Goal: Task Accomplishment & Management: Manage account settings

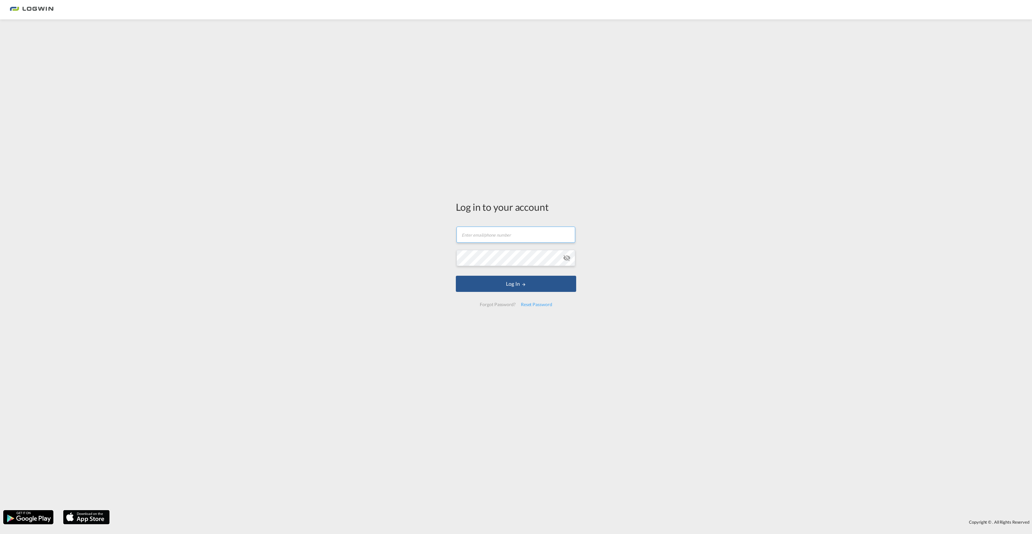
click at [472, 238] on input "text" at bounding box center [515, 235] width 119 height 16
paste input "[PERSON_NAME][EMAIL_ADDRESS][PERSON_NAME][DOMAIN_NAME]"
type input "[PERSON_NAME][EMAIL_ADDRESS][PERSON_NAME][DOMAIN_NAME]"
click at [509, 283] on button "Log In" at bounding box center [516, 284] width 120 height 16
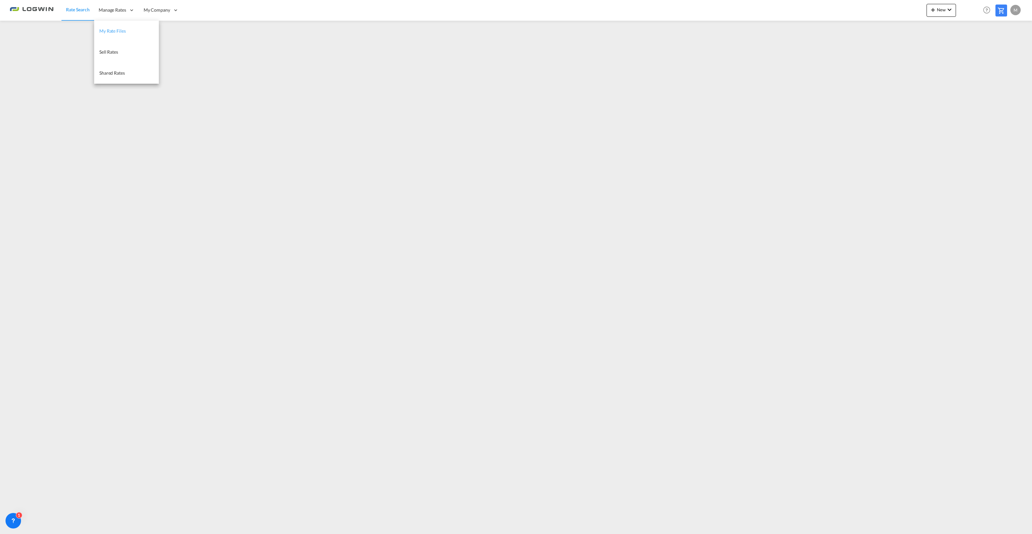
click at [117, 29] on span "My Rate Files" at bounding box center [112, 30] width 27 height 5
click at [1015, 10] on div "M" at bounding box center [1015, 10] width 10 height 10
click at [1002, 48] on button "Logout" at bounding box center [1008, 49] width 42 height 13
